Goal: Information Seeking & Learning: Learn about a topic

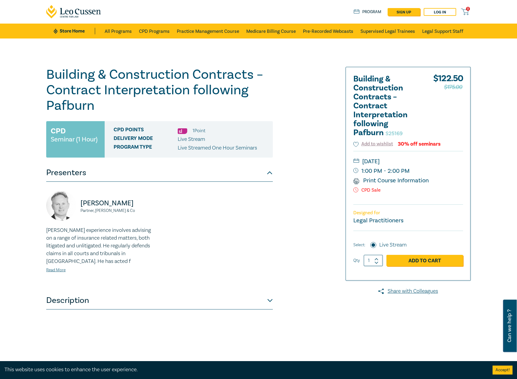
click at [109, 98] on h1 "Building & Construction Contracts – Contract Interpretation following Pafburn S…" at bounding box center [159, 90] width 227 height 47
drag, startPoint x: 109, startPoint y: 98, endPoint x: 68, endPoint y: 84, distance: 42.6
click at [68, 84] on h1 "Building & Construction Contracts – Contract Interpretation following Pafburn S…" at bounding box center [159, 90] width 227 height 47
click at [80, 101] on h1 "Building & Construction Contracts – Contract Interpretation following Pafburn S…" at bounding box center [159, 90] width 227 height 47
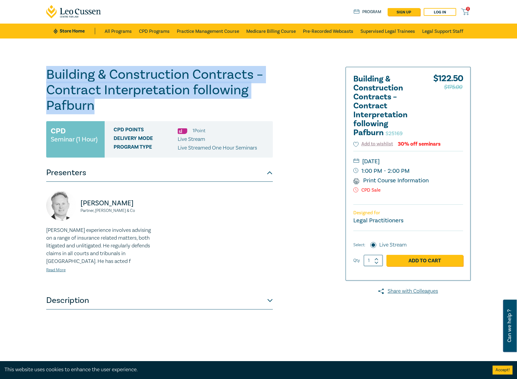
drag, startPoint x: 115, startPoint y: 109, endPoint x: 35, endPoint y: 72, distance: 88.5
click at [35, 72] on div "Building & Construction Contracts – Contract Interpretation following Pafburn S…" at bounding box center [258, 215] width 517 height 355
copy h1 "Building & Construction Contracts – Contract Interpretation following Pafburn"
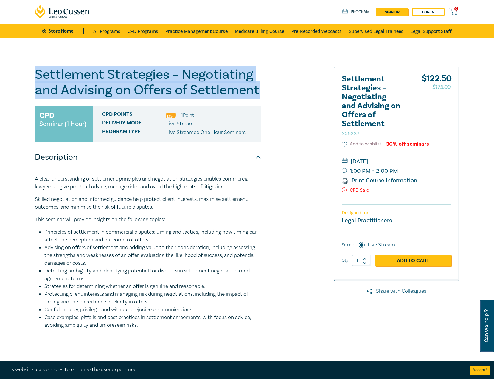
drag, startPoint x: 264, startPoint y: 89, endPoint x: 17, endPoint y: 68, distance: 247.8
click at [17, 68] on div "Settlement Strategies – Negotiating and Advising on Offers of Settlement S25237…" at bounding box center [247, 215] width 494 height 355
copy h1 "Settlement Strategies – Negotiating and Advising on Offers of Settlement"
